Goal: Information Seeking & Learning: Learn about a topic

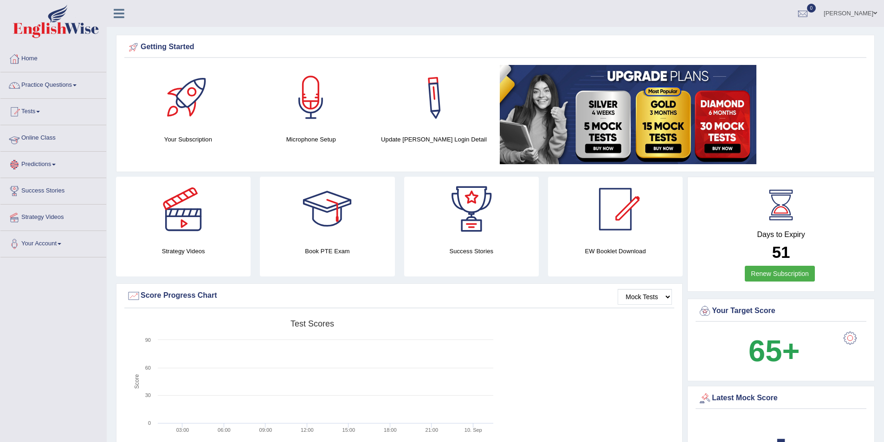
click at [48, 138] on link "Online Class" at bounding box center [53, 136] width 106 height 23
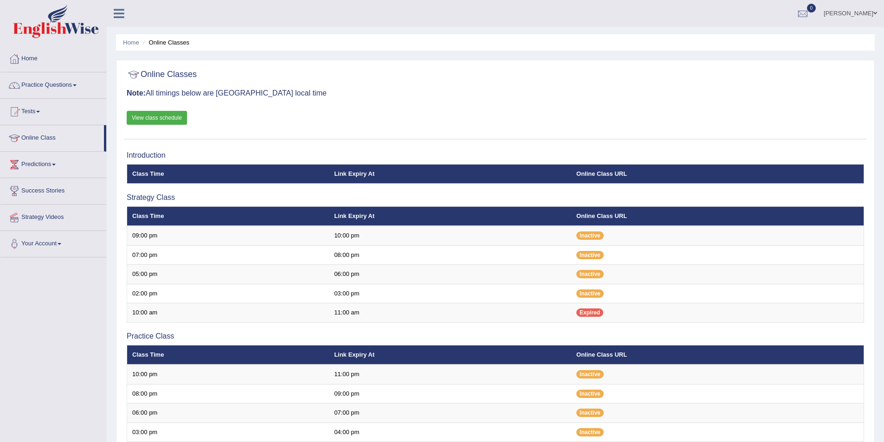
click at [159, 119] on link "View class schedule" at bounding box center [157, 118] width 60 height 14
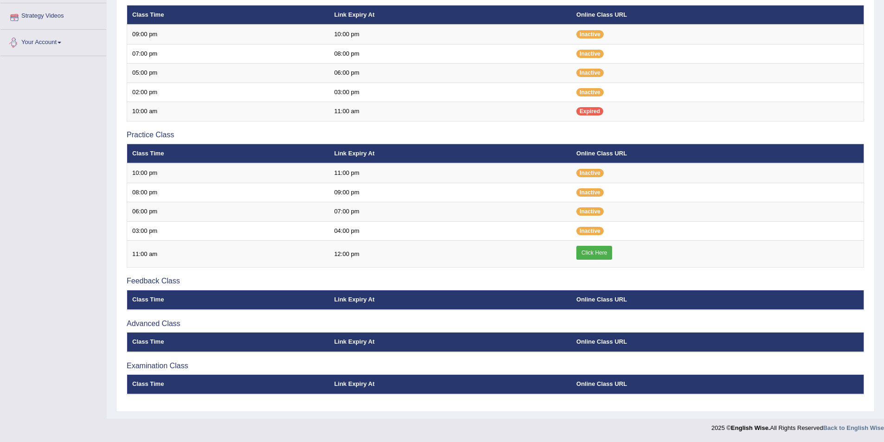
scroll to position [117, 0]
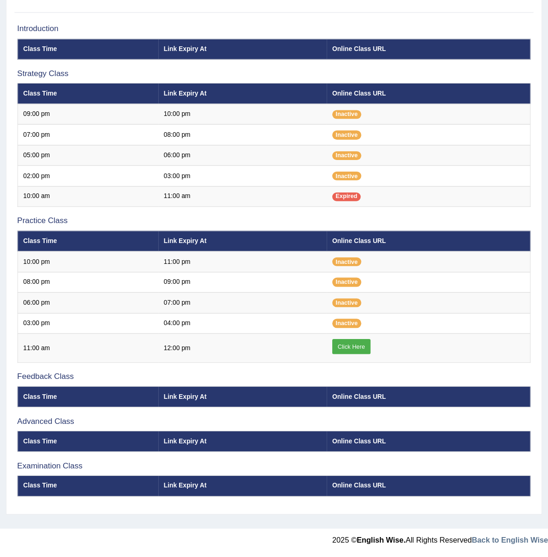
scroll to position [7, 0]
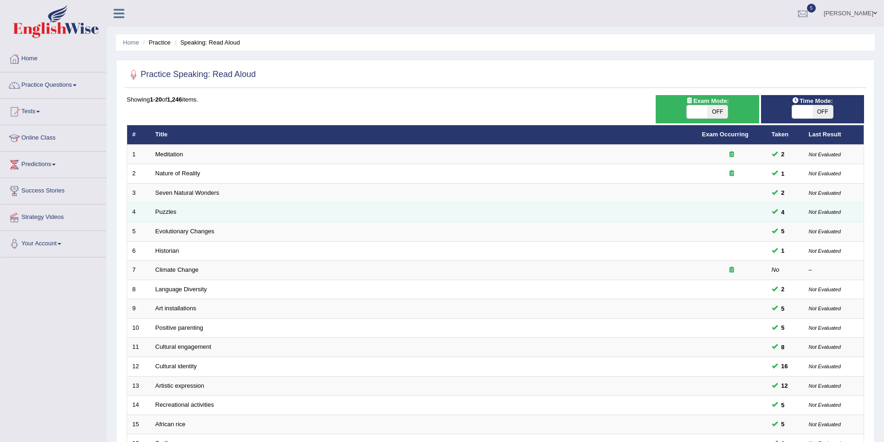
click at [165, 207] on td "Puzzles" at bounding box center [423, 212] width 547 height 19
click at [168, 208] on td "Puzzles" at bounding box center [423, 212] width 547 height 19
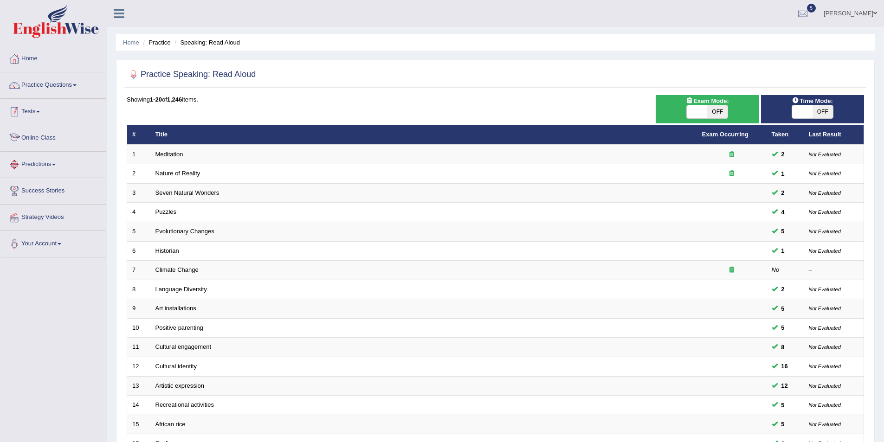
click at [62, 89] on link "Practice Questions" at bounding box center [53, 83] width 106 height 23
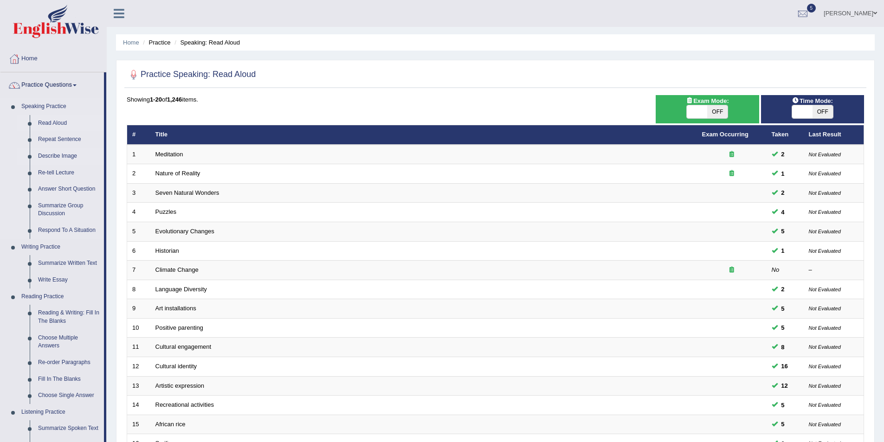
click at [63, 155] on link "Describe Image" at bounding box center [69, 156] width 70 height 17
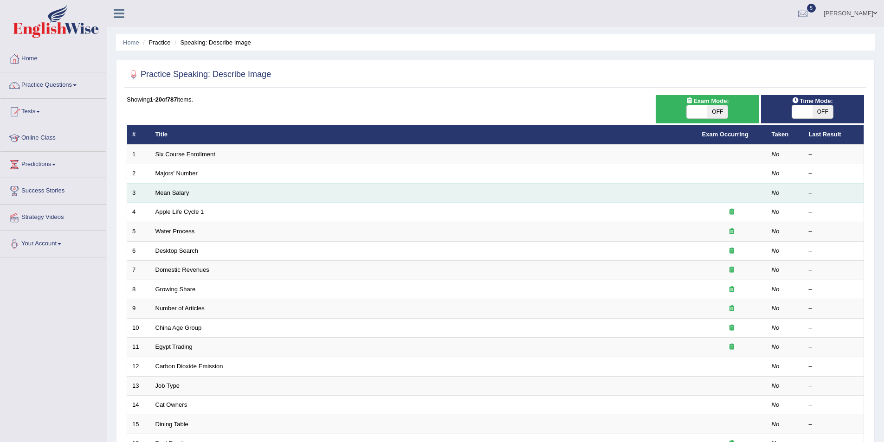
click at [174, 197] on td "Mean Salary" at bounding box center [423, 192] width 547 height 19
click at [175, 191] on link "Mean Salary" at bounding box center [172, 192] width 34 height 7
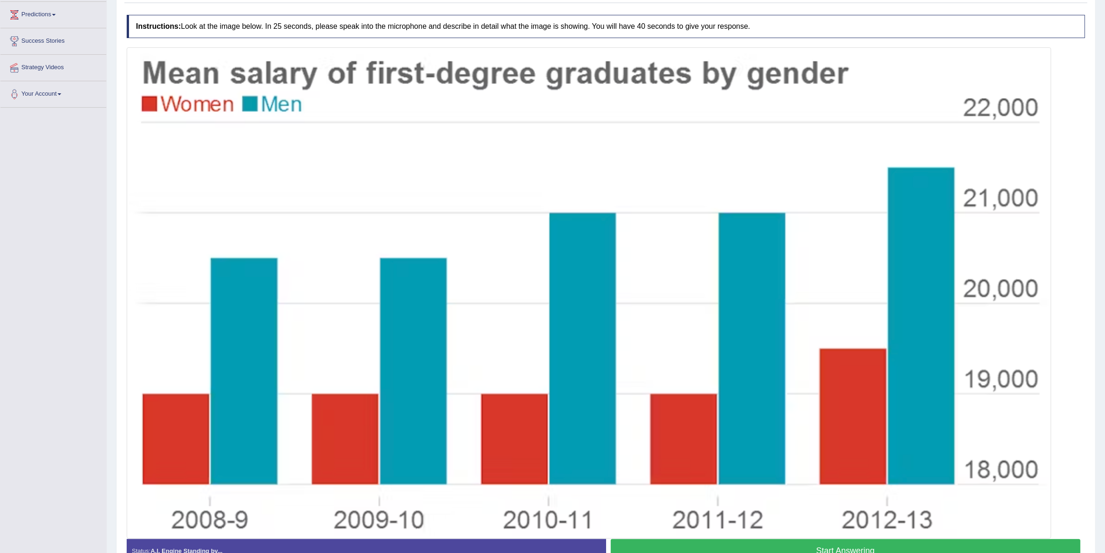
scroll to position [34, 0]
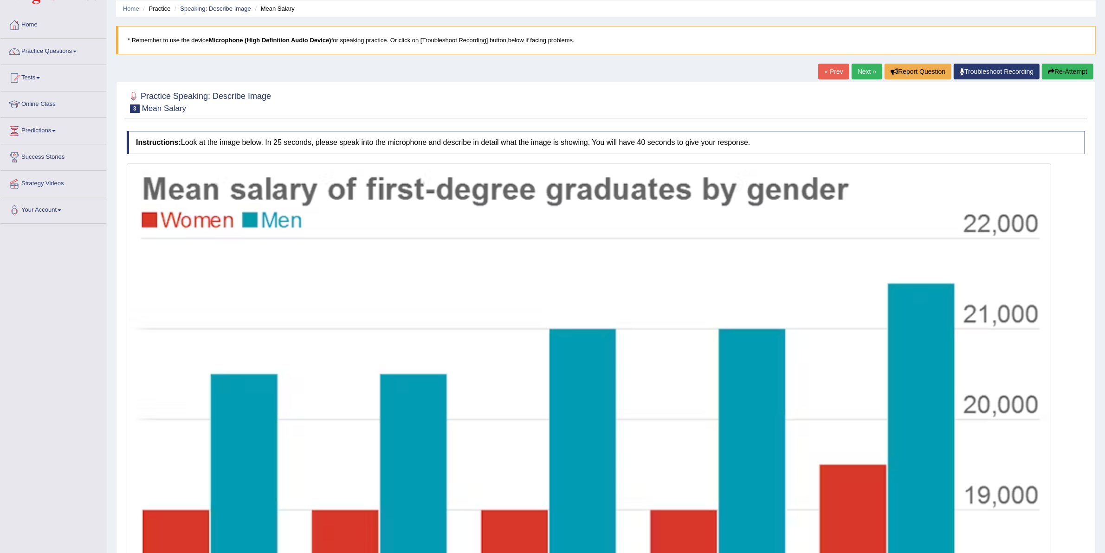
click at [859, 86] on div "Practice Speaking: Describe Image 3 Mean Salary Instructions: Look at the image…" at bounding box center [606, 389] width 980 height 614
click at [861, 78] on link "Next »" at bounding box center [867, 72] width 31 height 16
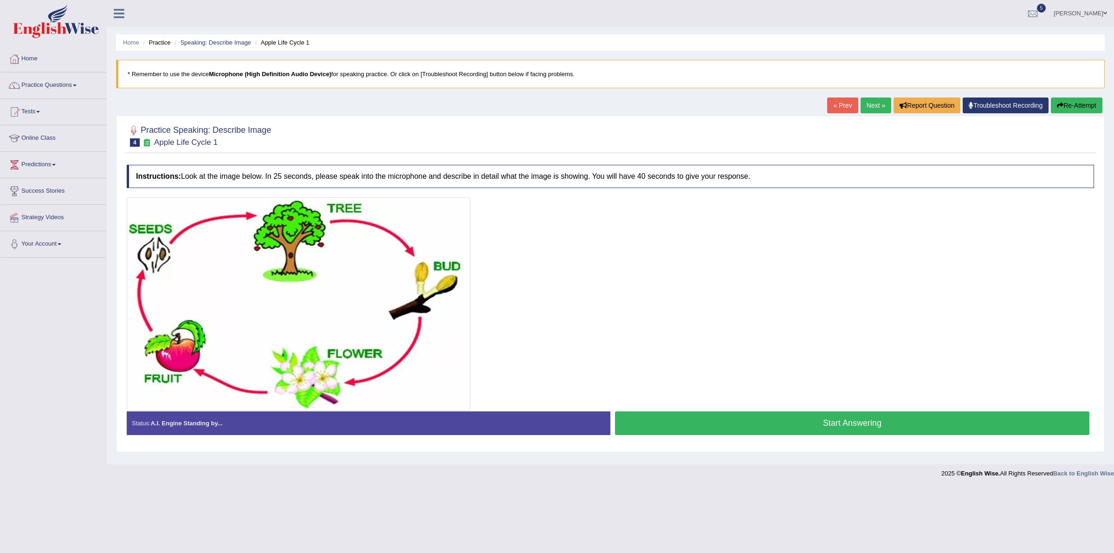
click at [865, 100] on link "Next »" at bounding box center [875, 105] width 31 height 16
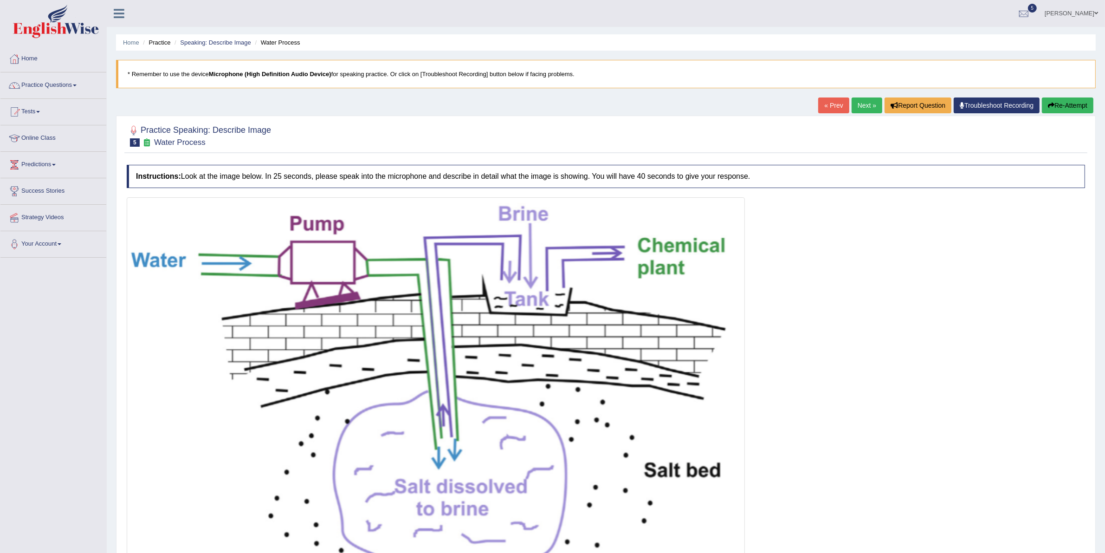
click at [852, 112] on link "Next »" at bounding box center [867, 105] width 31 height 16
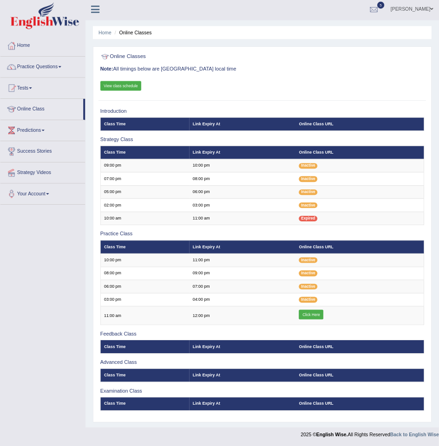
scroll to position [8, 0]
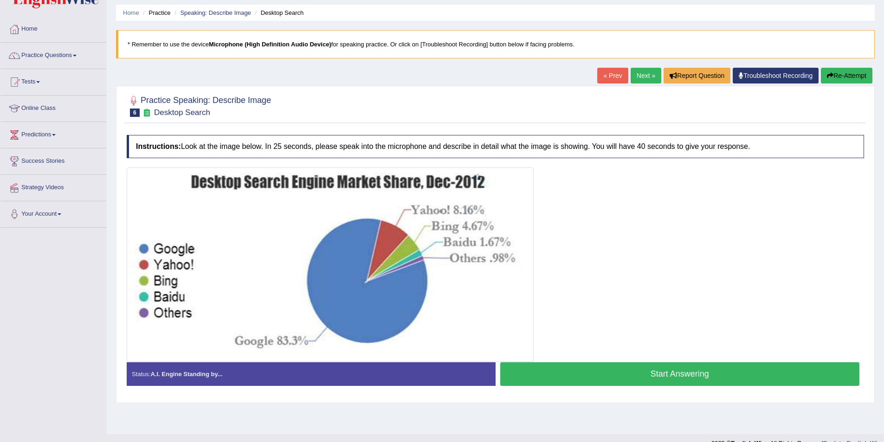
scroll to position [45, 0]
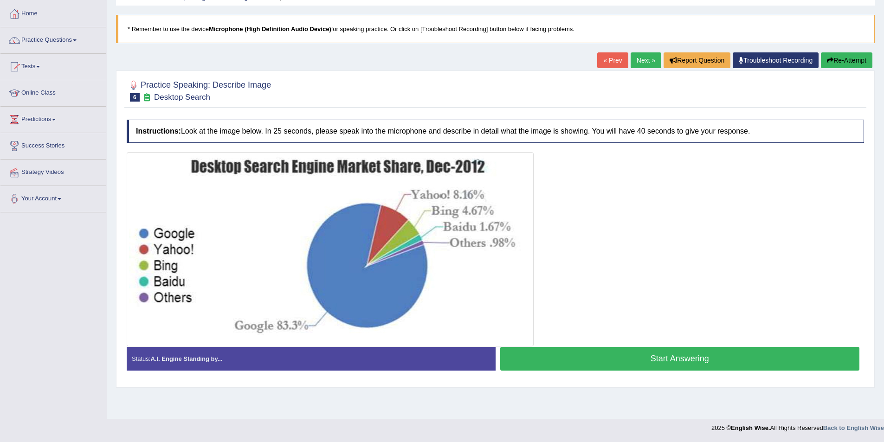
click at [638, 62] on link "Next »" at bounding box center [646, 60] width 31 height 16
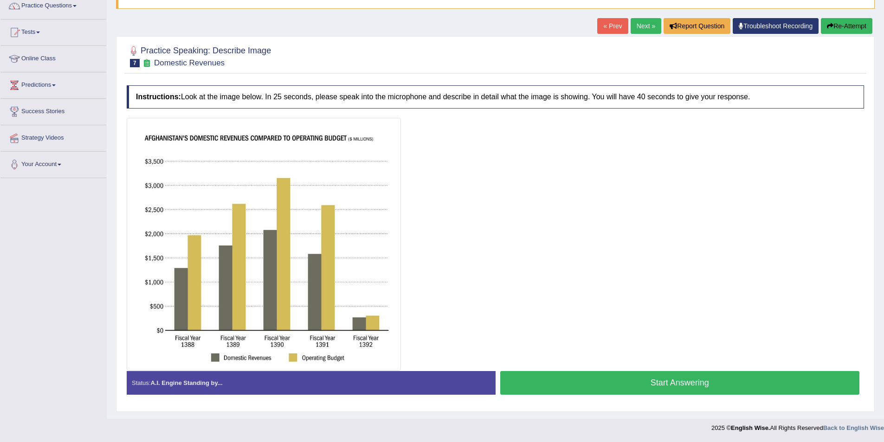
click at [641, 21] on link "Next »" at bounding box center [646, 26] width 31 height 16
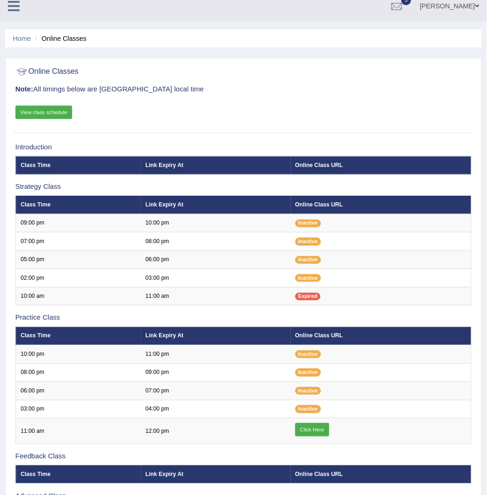
scroll to position [7, 0]
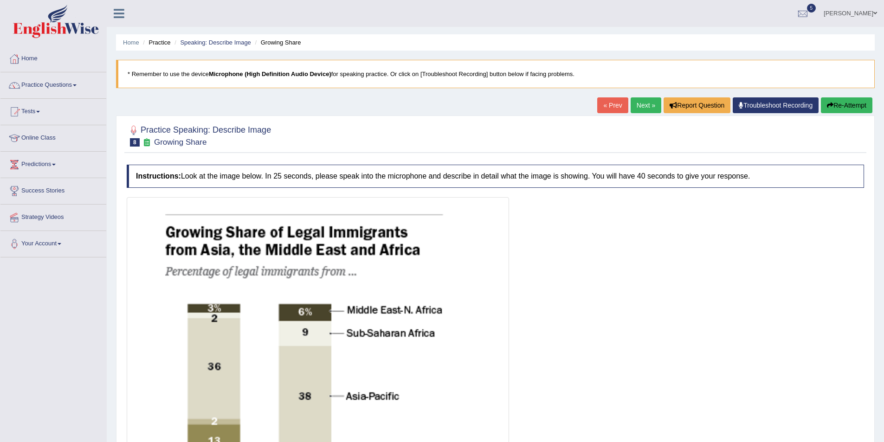
click at [646, 110] on link "Next »" at bounding box center [646, 105] width 31 height 16
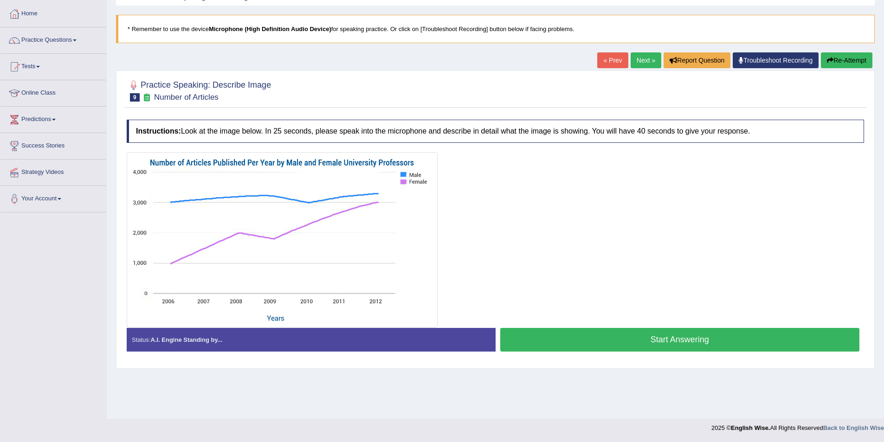
click at [648, 64] on link "Next »" at bounding box center [646, 60] width 31 height 16
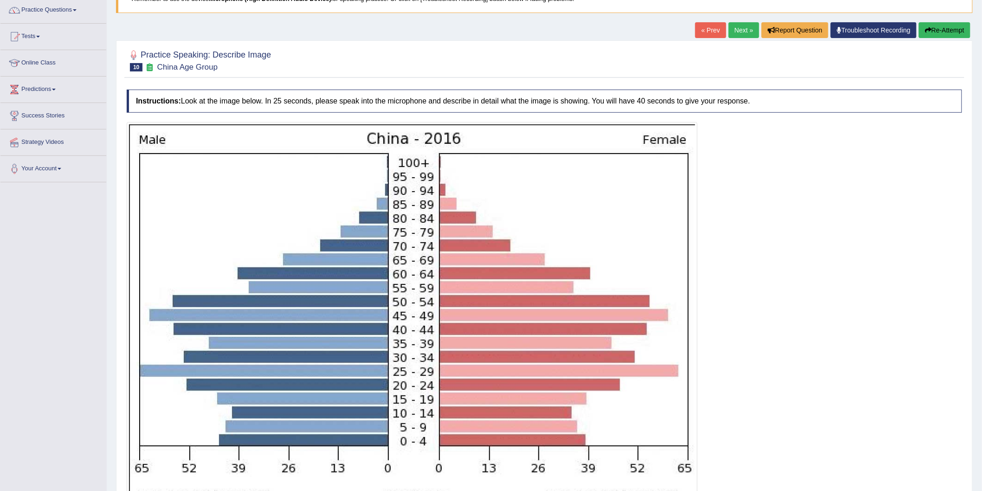
scroll to position [127, 0]
